Goal: Browse casually

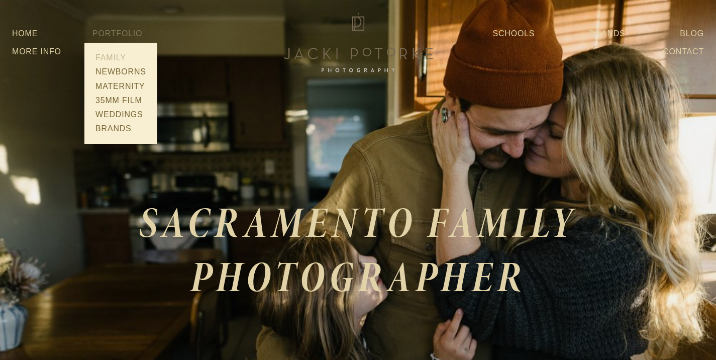
click at [119, 55] on link "Family" at bounding box center [121, 58] width 57 height 14
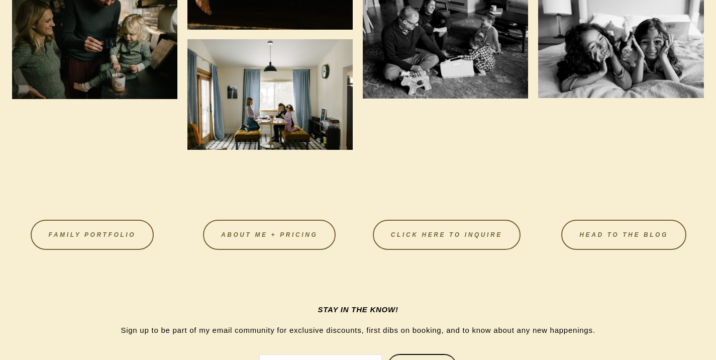
scroll to position [2555, 0]
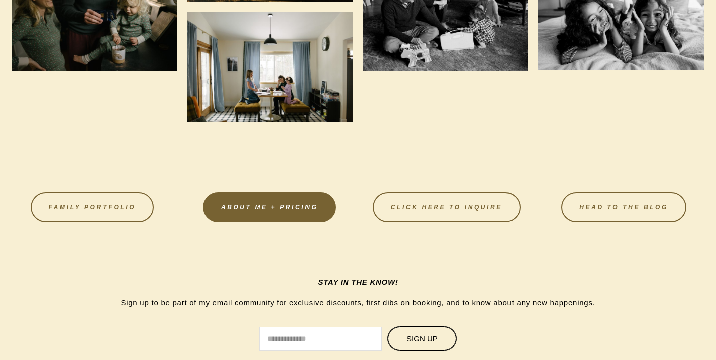
click at [304, 211] on link "About Me + Pricing" at bounding box center [269, 207] width 133 height 30
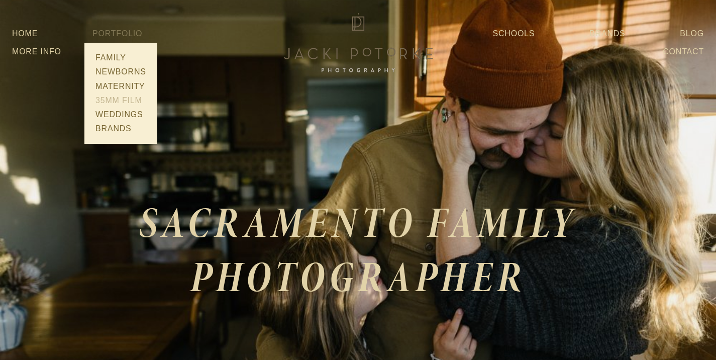
click at [130, 96] on link "35mm Film" at bounding box center [121, 101] width 57 height 14
